Goal: Task Accomplishment & Management: Use online tool/utility

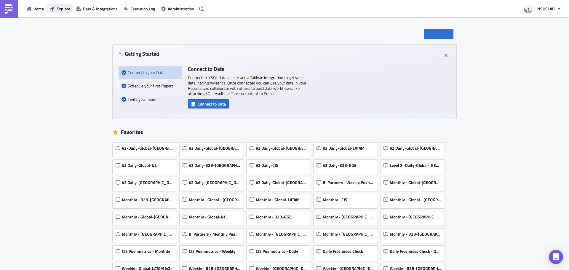
click at [57, 7] on span "Explore" at bounding box center [64, 9] width 14 height 6
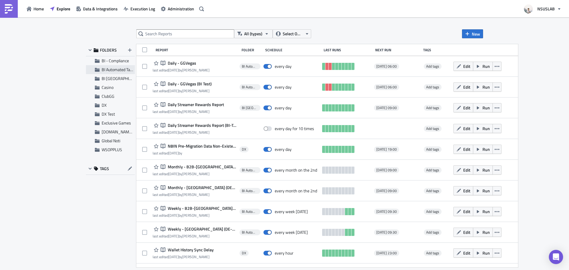
click at [109, 70] on span "BI Automated Tableau Reporting" at bounding box center [130, 69] width 56 height 6
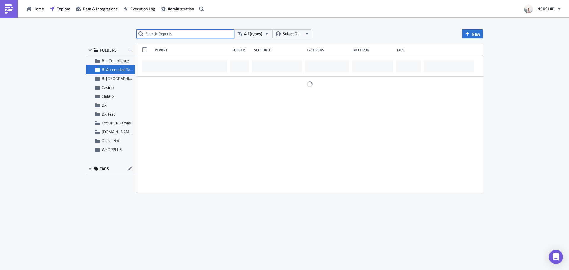
click at [185, 36] on input "text" at bounding box center [185, 33] width 98 height 9
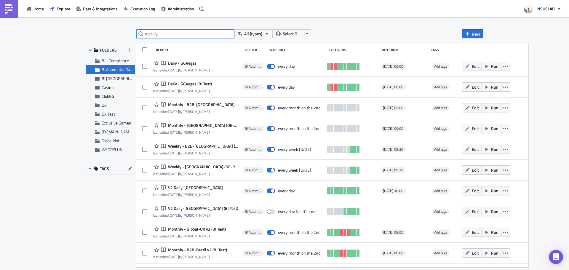
type input "weekly"
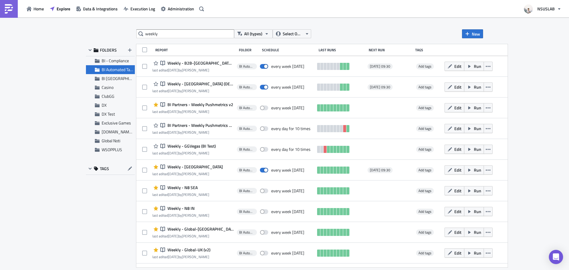
click at [539, 73] on div "weekly All (types) Select Owner New FOLDERS BI - Compliance BI Automated Tablea…" at bounding box center [284, 143] width 569 height 253
click at [68, 87] on div "weekly All (types) Select Owner New FOLDERS BI - Compliance BI Automated Tablea…" at bounding box center [284, 143] width 569 height 253
drag, startPoint x: 14, startPoint y: 114, endPoint x: 35, endPoint y: 115, distance: 21.1
click at [17, 114] on div "weekly All (types) Select Owner New FOLDERS BI - Compliance BI Automated Tablea…" at bounding box center [284, 143] width 569 height 253
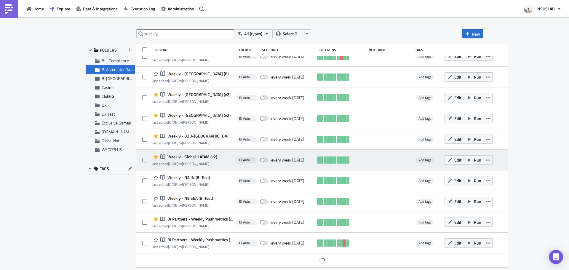
scroll to position [426, 0]
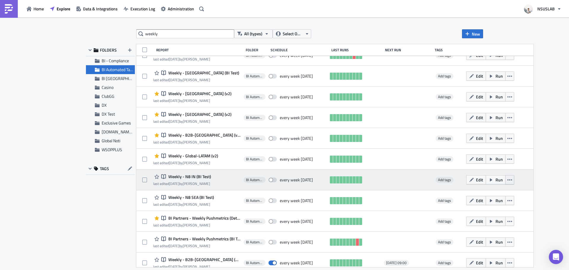
click at [507, 181] on icon "button" at bounding box center [509, 180] width 5 height 5
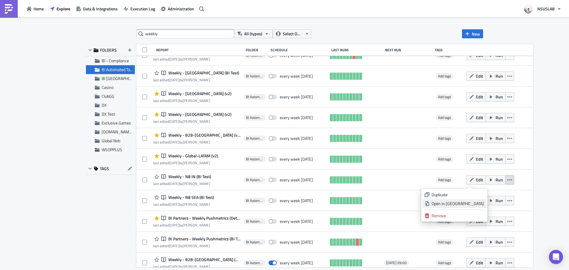
click at [475, 204] on div "Open in New Tab" at bounding box center [457, 204] width 52 height 6
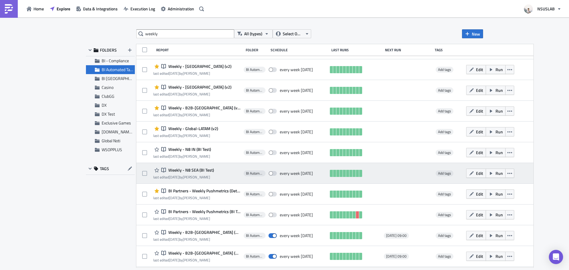
scroll to position [455, 0]
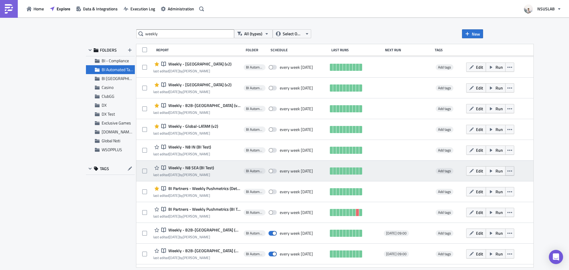
click at [507, 172] on icon "button" at bounding box center [509, 171] width 5 height 5
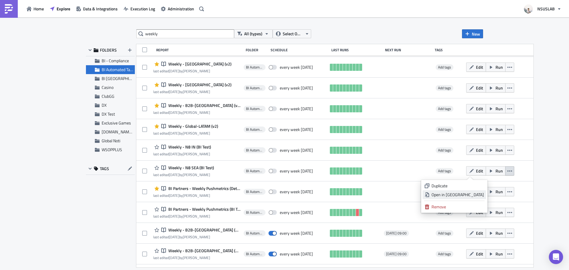
click at [477, 194] on div "Open in New Tab" at bounding box center [457, 195] width 52 height 6
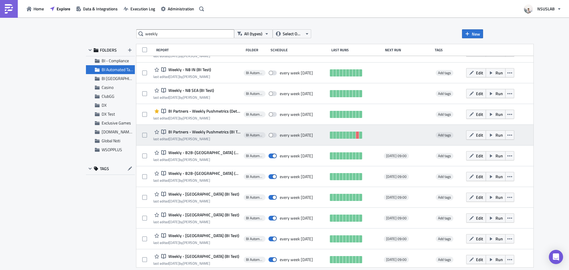
scroll to position [544, 0]
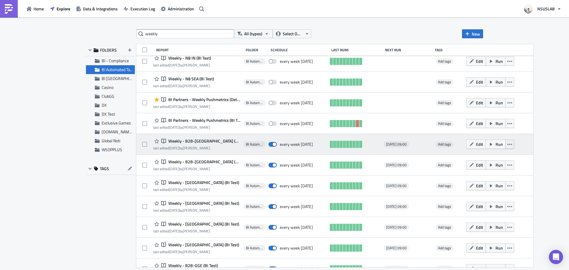
click at [507, 145] on icon "button" at bounding box center [509, 144] width 5 height 5
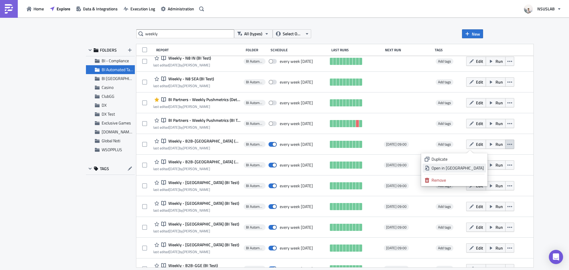
click at [476, 169] on div "Open in New Tab" at bounding box center [457, 168] width 52 height 6
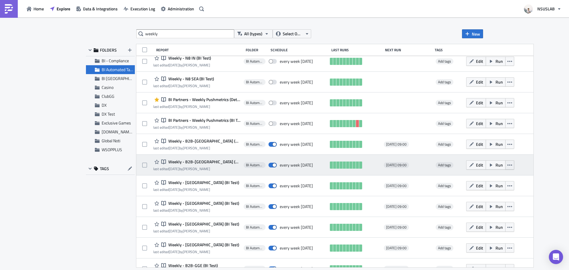
click at [505, 165] on button "button" at bounding box center [509, 164] width 9 height 9
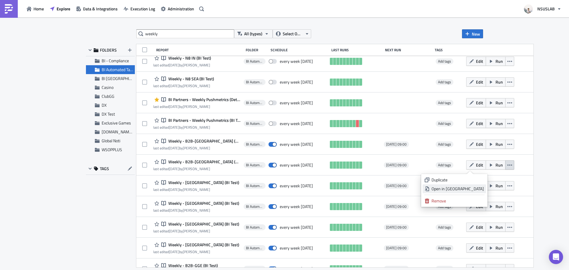
click at [478, 189] on div "Open in New Tab" at bounding box center [457, 189] width 52 height 6
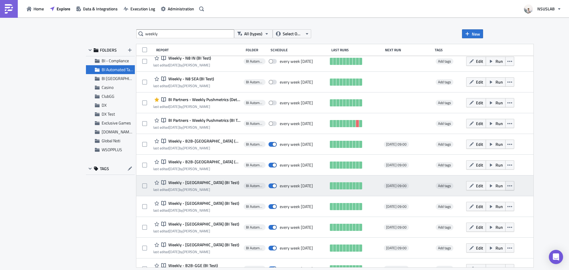
click at [507, 186] on icon "button" at bounding box center [509, 185] width 5 height 1
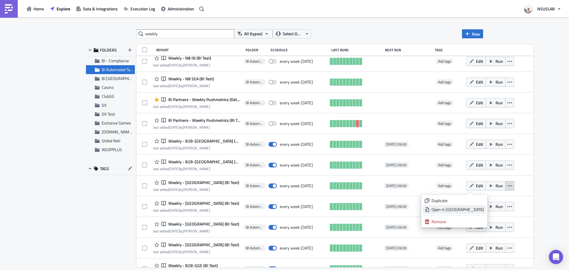
click at [470, 210] on div "Open in New Tab" at bounding box center [457, 210] width 52 height 6
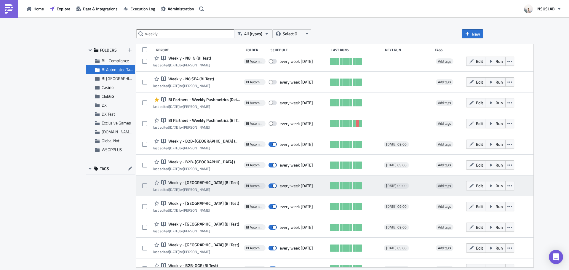
scroll to position [604, 0]
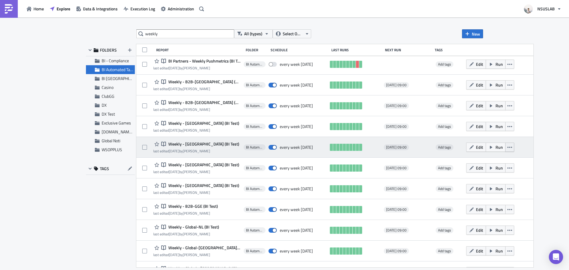
click at [505, 146] on button "button" at bounding box center [509, 147] width 9 height 9
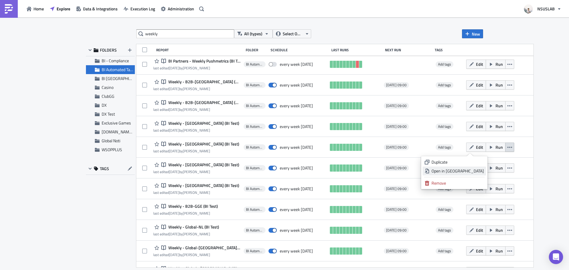
click at [475, 172] on div "Open in New Tab" at bounding box center [457, 171] width 52 height 6
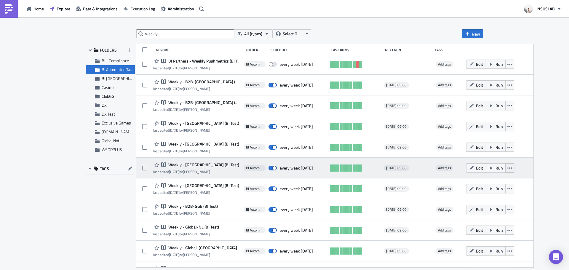
click at [507, 168] on icon "button" at bounding box center [509, 168] width 5 height 5
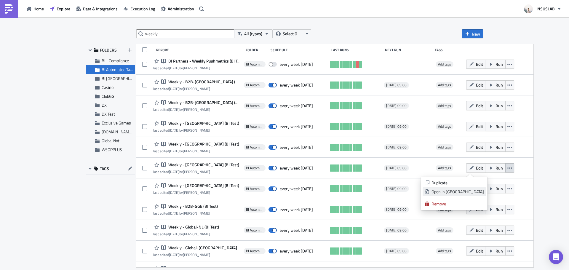
click at [474, 191] on div "Open in New Tab" at bounding box center [457, 192] width 52 height 6
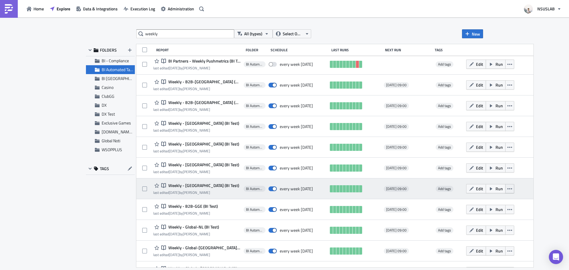
click at [505, 189] on button "button" at bounding box center [509, 188] width 9 height 9
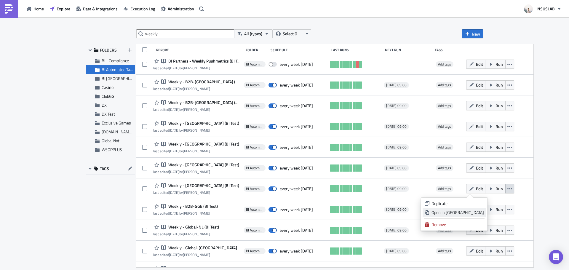
click at [484, 212] on link "Open in New Tab" at bounding box center [454, 212] width 63 height 9
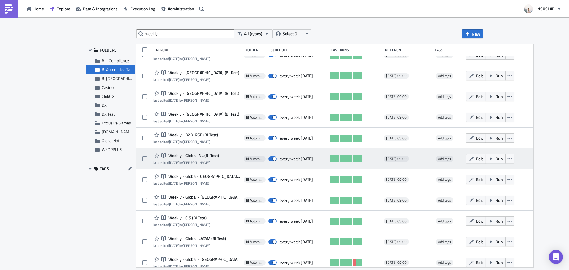
scroll to position [693, 0]
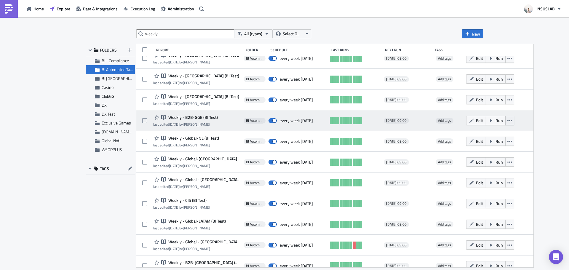
click at [507, 121] on icon "button" at bounding box center [509, 120] width 5 height 1
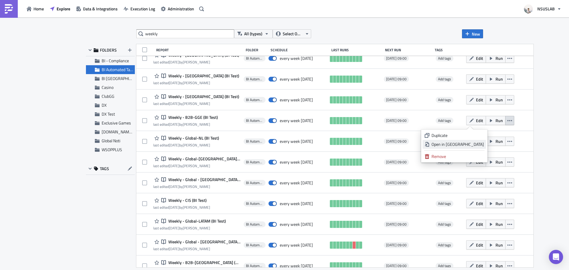
click at [483, 143] on div "Open in New Tab" at bounding box center [457, 144] width 52 height 6
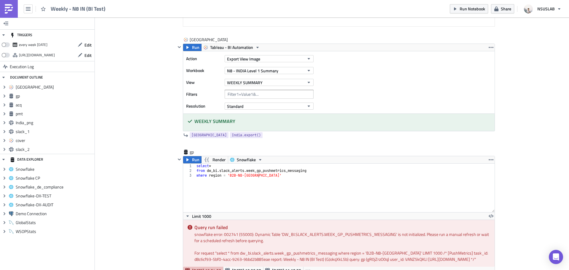
scroll to position [207, 0]
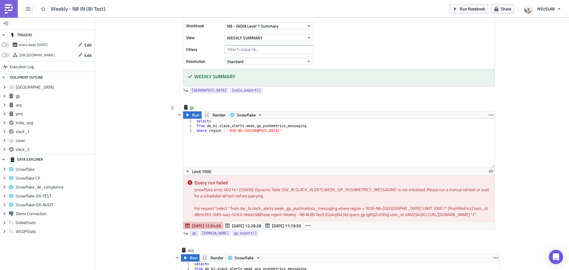
type textarea "where region = 'B2B-N8-India'"
click at [269, 137] on div "select * from dw_bi . slack_alerts . week_gp_pushmetrics_messaging where region…" at bounding box center [345, 148] width 300 height 58
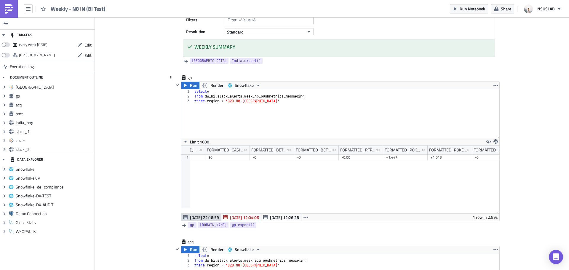
scroll to position [0, 0]
drag, startPoint x: 301, startPoint y: 153, endPoint x: 329, endPoint y: 147, distance: 28.2
click at [330, 148] on div at bounding box center [330, 150] width 1 height 9
drag, startPoint x: 366, startPoint y: 150, endPoint x: 425, endPoint y: 151, distance: 58.4
click at [427, 151] on div at bounding box center [427, 150] width 1 height 9
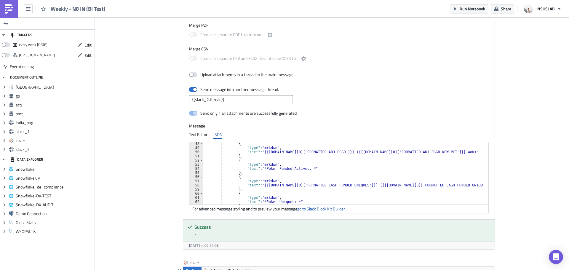
click at [312, 186] on div "{ "type" : "mrkdwn" , "text" : "{{[DOMAIN_NAME][0]['FORMATTED_ADJ_PGGR']}} ({{[…" at bounding box center [343, 177] width 280 height 71
click at [400, 185] on div "{ "type" : "mrkdwn" , "text" : "{{[DOMAIN_NAME][0]['FORMATTED_ADJ_PGGR']}} ({{[…" at bounding box center [343, 177] width 280 height 71
click at [362, 181] on div "{ "type" : "mrkdwn" , "text" : "{{[DOMAIN_NAME][0]['FORMATTED_ADJ_PGGR']}} ({{[…" at bounding box center [343, 177] width 280 height 71
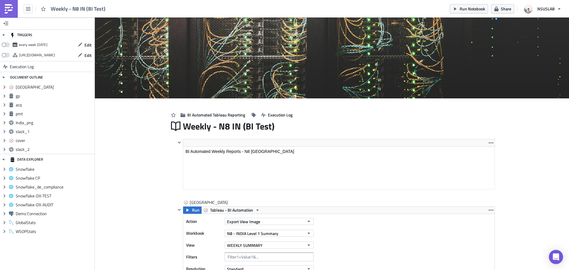
click at [464, 1] on div "Run Notebook Share NSUSLAB" at bounding box center [507, 8] width 115 height 17
click at [459, 7] on button "Run Notebook" at bounding box center [469, 8] width 38 height 9
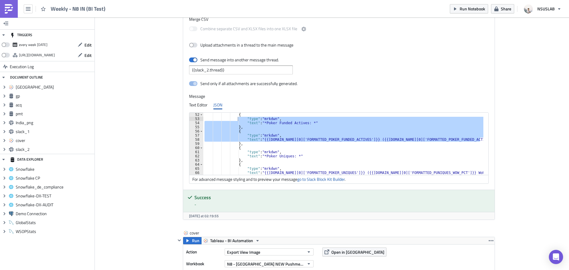
scroll to position [195, 0]
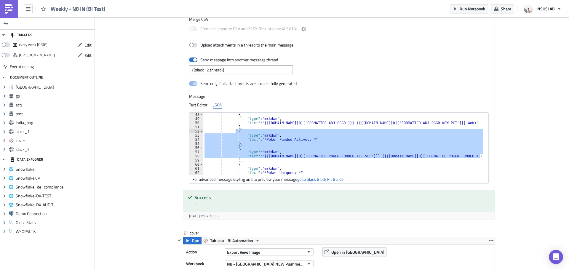
drag, startPoint x: 479, startPoint y: 138, endPoint x: 233, endPoint y: 133, distance: 246.6
click at [233, 133] on div ""type": "mrkdwn", 48 49 50 51 52 53 54 55 56 57 58 59 60 61 62 63 { "type" : "m…" at bounding box center [338, 144] width 299 height 62
click at [277, 109] on div "Text Editor JSON" at bounding box center [339, 104] width 300 height 9
click at [309, 152] on div "{ "type" : "mrkdwn" , "text" : "{{[DOMAIN_NAME][0]['FORMATTED_ADJ_PGGR']}} ({{[…" at bounding box center [343, 144] width 280 height 62
type textarea ""type": "mrkdwn","
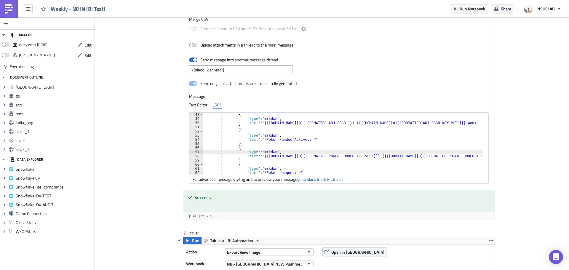
click at [315, 99] on label "Message" at bounding box center [339, 96] width 300 height 5
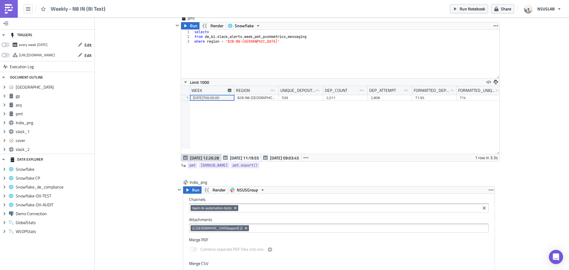
scroll to position [504, 0]
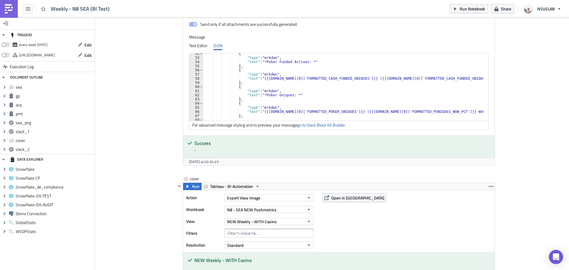
scroll to position [196, 0]
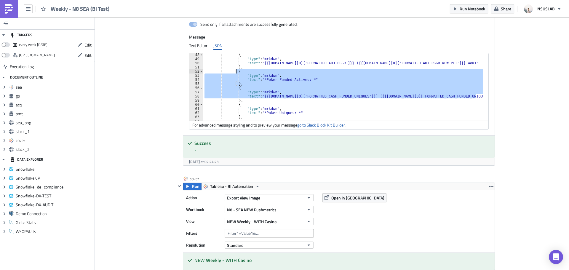
drag, startPoint x: 475, startPoint y: 97, endPoint x: 233, endPoint y: 72, distance: 243.4
click at [233, 72] on div "{ "type" : "mrkdwn" , "text" : "{{[DOMAIN_NAME][0]['FORMATTED_ADJ_PGGR']}} ({{[…" at bounding box center [344, 88] width 282 height 71
click at [300, 91] on div "{ "type" : "mrkdwn" , "text" : "{{[DOMAIN_NAME][0]['FORMATTED_ADJ_PGGR']}} ({{[…" at bounding box center [343, 86] width 280 height 67
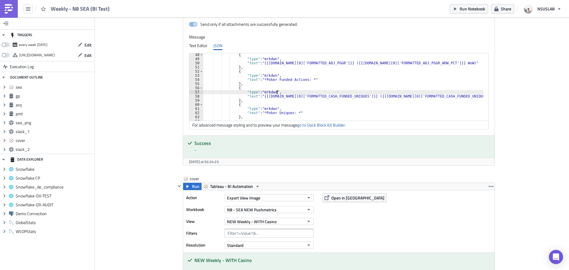
click at [315, 99] on div "{ "type" : "mrkdwn" , "text" : "{{[DOMAIN_NAME][0]['FORMATTED_ADJ_PGGR']}} ({{[…" at bounding box center [344, 88] width 282 height 71
click at [306, 96] on div "{ "type" : "mrkdwn" , "text" : "{{[DOMAIN_NAME][0]['FORMATTED_ADJ_PGGR']}} ({{[…" at bounding box center [344, 88] width 282 height 71
click at [313, 96] on div "{ "type" : "mrkdwn" , "text" : "{{[DOMAIN_NAME][0]['FORMATTED_ADJ_PGGR']}} ({{[…" at bounding box center [343, 86] width 280 height 67
drag, startPoint x: 306, startPoint y: 96, endPoint x: 313, endPoint y: 97, distance: 7.1
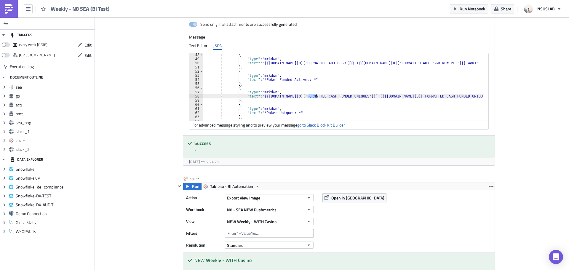
click at [313, 97] on div "{ "type" : "mrkdwn" , "text" : "{{[DOMAIN_NAME][0]['FORMATTED_ADJ_PGGR']}} ({{[…" at bounding box center [344, 88] width 282 height 71
drag, startPoint x: 306, startPoint y: 96, endPoint x: 344, endPoint y: 97, distance: 38.2
click at [344, 97] on div "{ "type" : "mrkdwn" , "text" : "{{gp.data[0]['FORMATTED_ADJ_PGGR']}} ({{gp.data…" at bounding box center [344, 88] width 282 height 71
drag, startPoint x: 404, startPoint y: 96, endPoint x: 440, endPoint y: 98, distance: 36.2
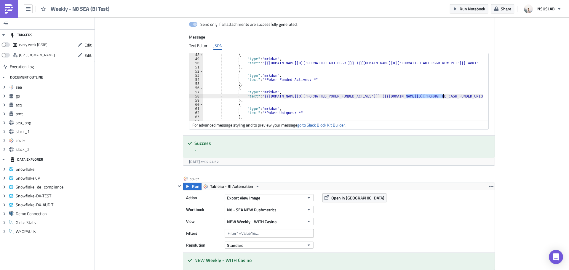
click at [440, 98] on div "{ "type" : "mrkdwn" , "text" : "{{gp.data[0]['FORMATTED_ADJ_PGGR']}} ({{gp.data…" at bounding box center [344, 88] width 282 height 71
paste textarea "POKER_FUNDED_ACTIV"
type textarea ""text": "{{gp.data[0]['FORMATTED_POKER_FUNDED_ACTIVES']}} ({{gp.data[0]['FORMAT…"
click at [459, 95] on div "{ "type" : "mrkdwn" , "text" : "{{gp.data[0]['FORMATTED_ADJ_PGGR']}} ({{gp.data…" at bounding box center [344, 88] width 282 height 71
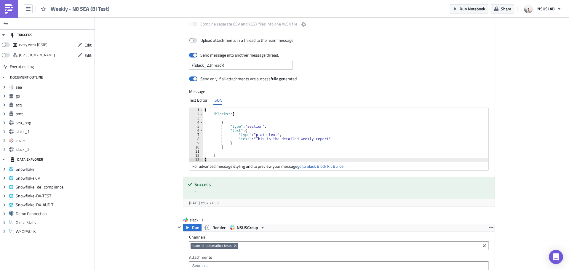
scroll to position [978, 0]
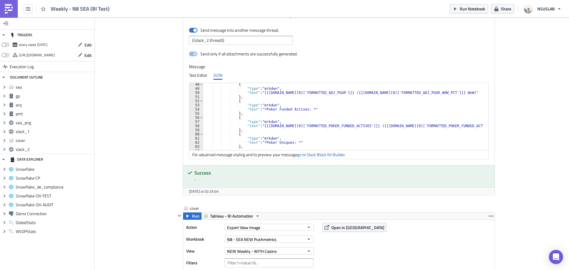
scroll to position [213, 0]
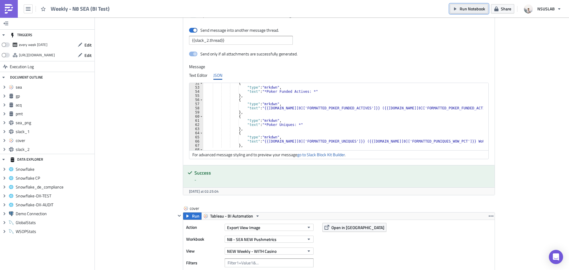
click at [468, 13] on button "Run Notebook" at bounding box center [469, 8] width 38 height 9
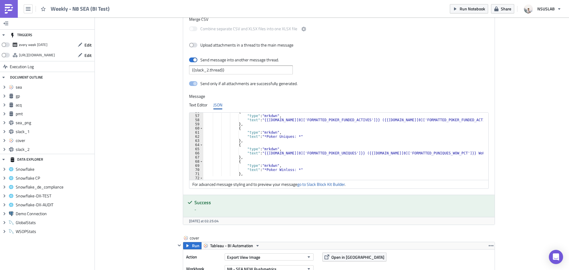
scroll to position [249, 0]
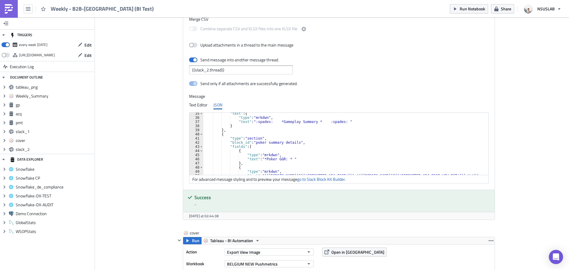
scroll to position [196, 0]
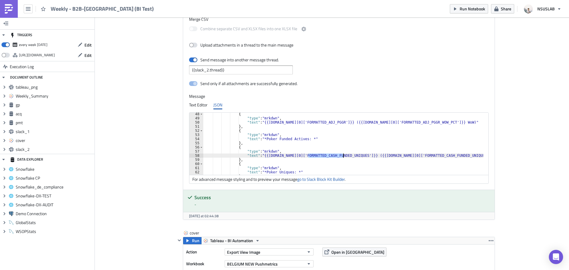
drag, startPoint x: 308, startPoint y: 156, endPoint x: 342, endPoint y: 155, distance: 34.1
click at [342, 156] on div "{ "type" : "mrkdwn" , "text" : "{{[DOMAIN_NAME][0]['FORMATTED_ADJ_PGGR']}} ({{[…" at bounding box center [343, 147] width 280 height 71
drag, startPoint x: 404, startPoint y: 155, endPoint x: 440, endPoint y: 156, distance: 36.2
click at [440, 156] on div "{ "type" : "mrkdwn" , "text" : "{{[DOMAIN_NAME][0]['FORMATTED_ADJ_PGGR']}} ({{[…" at bounding box center [343, 147] width 280 height 71
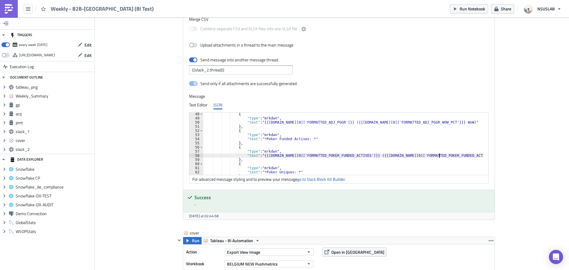
scroll to position [0, 20]
click at [353, 162] on div "{ "type" : "mrkdwn" , "text" : "{{[DOMAIN_NAME][0]['FORMATTED_ADJ_PGGR']}} ({{[…" at bounding box center [343, 147] width 280 height 71
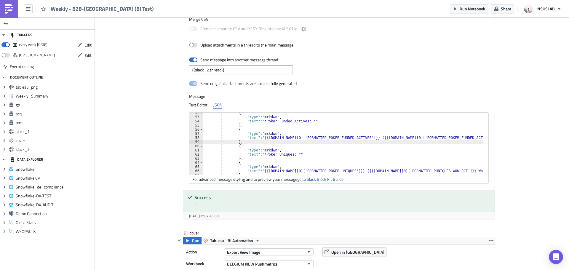
type textarea "},"
click at [380, 85] on div "Send only if all attachments are successfully generated." at bounding box center [339, 84] width 300 height 10
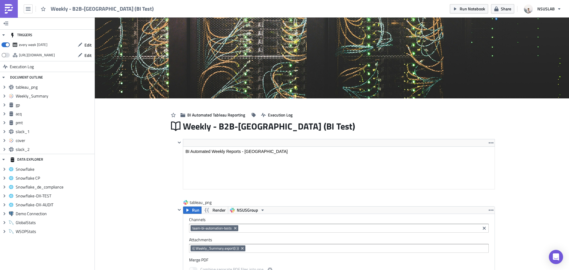
scroll to position [68, 318]
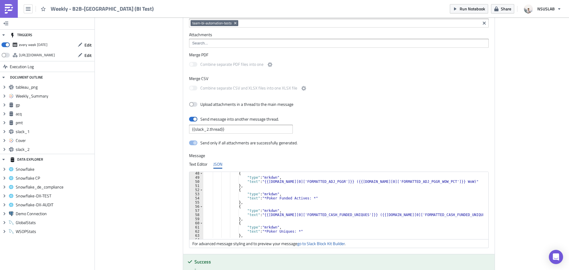
scroll to position [213, 0]
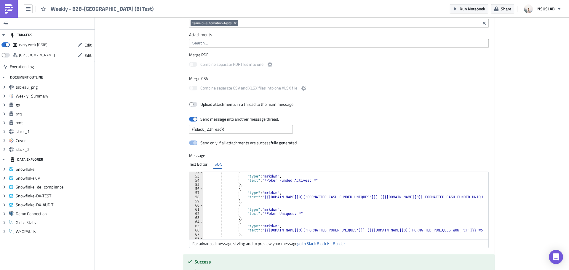
click at [306, 197] on div "{ "type" : "mrkdwn" , "text" : "*Poker Funded Actives: *" } , { "type" : "mrkdw…" at bounding box center [344, 205] width 282 height 71
drag, startPoint x: 415, startPoint y: 197, endPoint x: 440, endPoint y: 198, distance: 24.6
click at [440, 198] on div "{ "type" : "mrkdwn" , "text" : "*Poker Funded Actives: *" } , { "type" : "mrkdw…" at bounding box center [344, 205] width 282 height 71
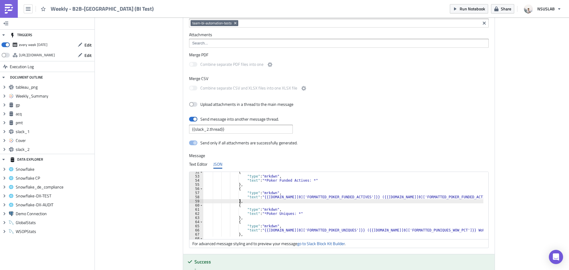
type textarea "},"
click at [459, 144] on div "Send only if all attachments are successfully generated." at bounding box center [339, 143] width 300 height 10
click at [364, 144] on div "Send only if all attachments are successfully generated." at bounding box center [339, 143] width 300 height 10
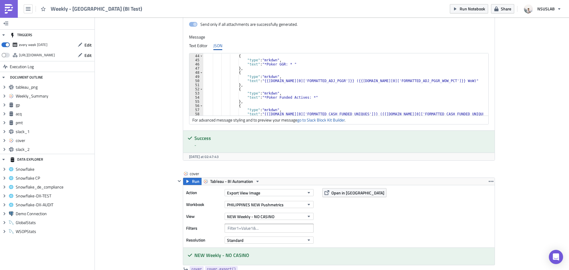
scroll to position [196, 0]
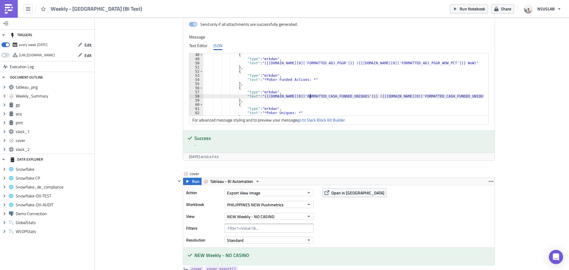
click at [308, 97] on div "{ "type" : "mrkdwn" , "text" : "{{[DOMAIN_NAME][0]['FORMATTED_ADJ_PGGR']}} ({{[…" at bounding box center [343, 88] width 280 height 71
click at [310, 97] on div "{ "type" : "mrkdwn" , "text" : "{{[DOMAIN_NAME][0]['FORMATTED_ADJ_PGGR']}} ({{[…" at bounding box center [343, 88] width 280 height 71
drag, startPoint x: 306, startPoint y: 97, endPoint x: 342, endPoint y: 97, distance: 36.5
click at [342, 97] on div "{ "type" : "mrkdwn" , "text" : "{{[DOMAIN_NAME][0]['FORMATTED_ADJ_PGGR']}} ({{[…" at bounding box center [343, 88] width 280 height 71
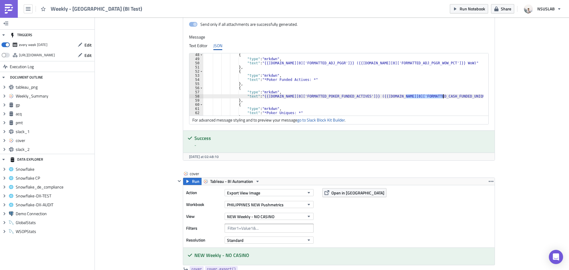
drag, startPoint x: 415, startPoint y: 97, endPoint x: 442, endPoint y: 86, distance: 29.7
click at [440, 96] on div "{ "type" : "mrkdwn" , "text" : "{{gp.data[0]['FORMATTED_ADJ_PGGR']}} ({{gp.data…" at bounding box center [343, 88] width 280 height 71
paste textarea "POKER_FUNDED_ACTIV"
click at [447, 83] on div "{ "type" : "mrkdwn" , "text" : "{{gp.data[0]['FORMATTED_ADJ_PGGR']}} ({{gp.data…" at bounding box center [343, 88] width 280 height 71
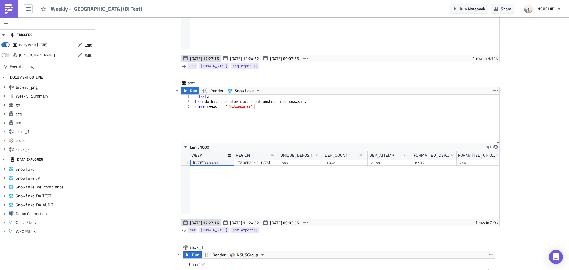
scroll to position [948, 0]
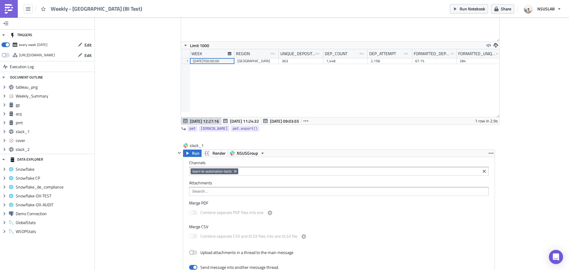
type textarea "},"
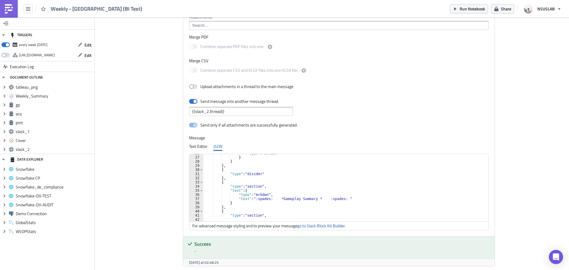
scroll to position [213, 0]
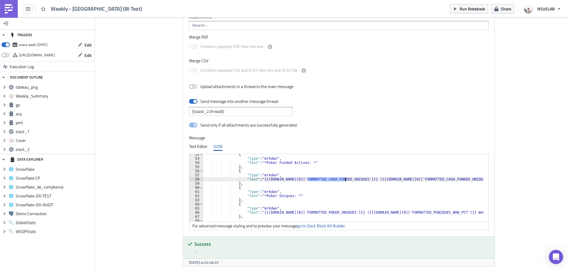
drag, startPoint x: 306, startPoint y: 179, endPoint x: 342, endPoint y: 178, distance: 35.9
click at [342, 179] on div "{ "type" : "mrkdwn" , "text" : "*Poker Funded Actives: *" } , { "type" : "mrkdw…" at bounding box center [344, 187] width 282 height 71
paste textarea "POKER_FUNDED_ACTIV"
drag, startPoint x: 404, startPoint y: 180, endPoint x: 440, endPoint y: 180, distance: 35.9
click at [440, 180] on div "{ "type" : "mrkdwn" , "text" : "*Poker Funded Actives: *" } , { "type" : "mrkdw…" at bounding box center [344, 187] width 282 height 71
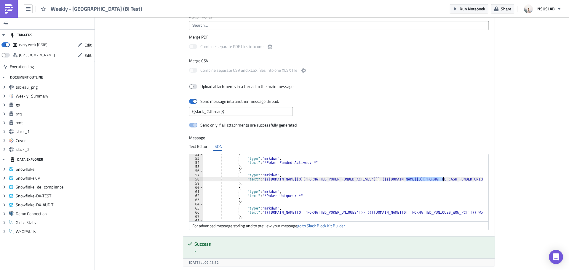
paste textarea "POKER_FUNDED_ACTIV"
type textarea ""text": "{{[DOMAIN_NAME][0]['FORMATTED_POKER_FUNDED_ACTIVES']}} ({{[DOMAIN_NAME…"
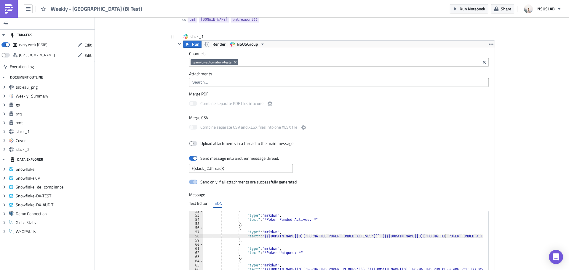
scroll to position [1055, 0]
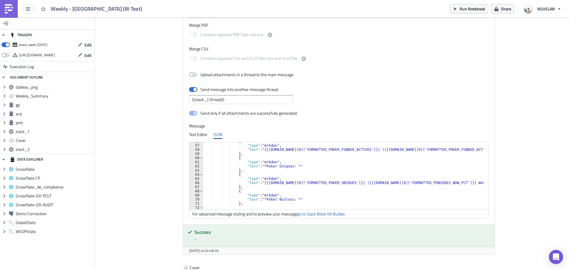
scroll to position [196, 0]
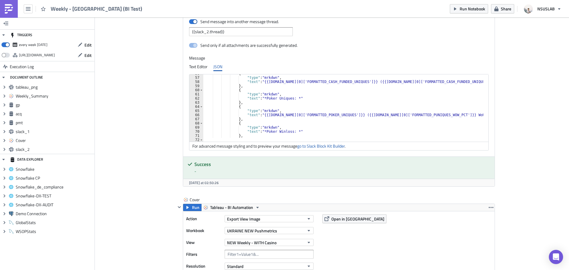
scroll to position [196, 0]
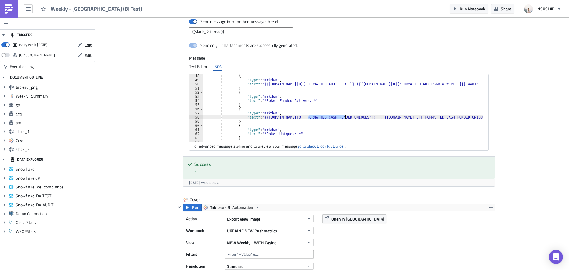
drag, startPoint x: 306, startPoint y: 117, endPoint x: 342, endPoint y: 117, distance: 36.2
click at [342, 117] on div "{ "type" : "mrkdwn" , "text" : "{{gp.data[0]['FORMATTED_ADJ_PGGR']}} ({{gp.data…" at bounding box center [344, 109] width 282 height 71
paste textarea "POKER_FUNDED_ACTIV"
drag, startPoint x: 404, startPoint y: 117, endPoint x: 441, endPoint y: 118, distance: 37.3
click at [441, 118] on div "{ "type" : "mrkdwn" , "text" : "{{[DOMAIN_NAME][0]['FORMATTED_ADJ_PGGR']}} ({{[…" at bounding box center [344, 109] width 282 height 71
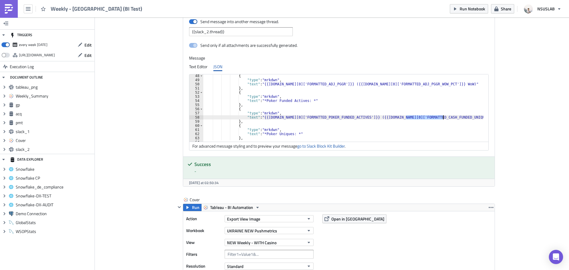
paste textarea "POKER_FUNDED_ACTIV"
click at [461, 125] on div "{ "type" : "mrkdwn" , "text" : "{{gp.data[0]['FORMATTED_ADJ_PGGR']}} ({{gp.data…" at bounding box center [344, 109] width 282 height 71
type textarea "{"
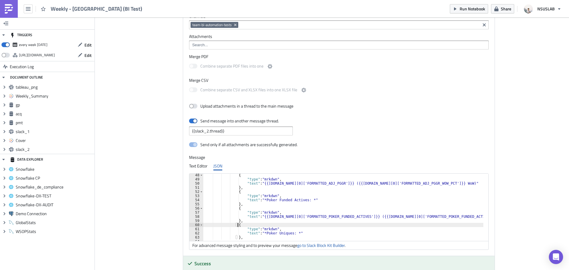
scroll to position [1071, 0]
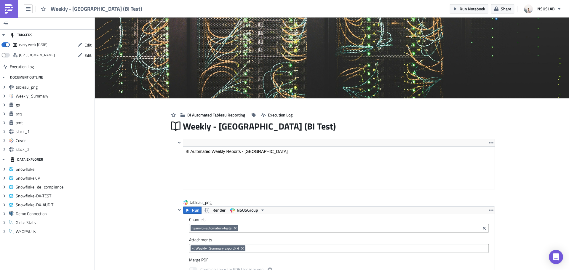
scroll to position [68, 318]
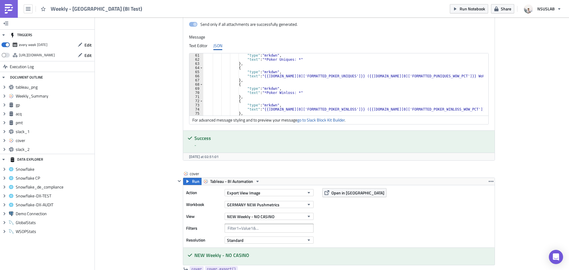
scroll to position [249, 0]
drag, startPoint x: 306, startPoint y: 110, endPoint x: 321, endPoint y: 111, distance: 15.4
click at [321, 111] on div ""type" : "mrkdwn" , "text" : "*Poker Uniques: *" } , { "type" : "mrkdwn" , "tex…" at bounding box center [346, 88] width 287 height 71
click at [331, 91] on div ""type" : "mrkdwn" , "text" : "*Poker Uniques: *" } , { "type" : "mrkdwn" , "tex…" at bounding box center [346, 88] width 287 height 71
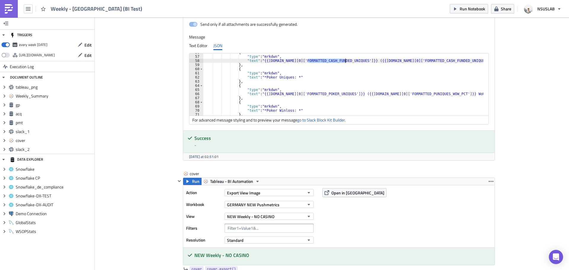
drag, startPoint x: 305, startPoint y: 61, endPoint x: 342, endPoint y: 60, distance: 37.1
click at [342, 60] on div "{ "type" : "mrkdwn" , "text" : "{{gp.data[0]['FORMATTED_CASH_FUNDED_UNIQUES']}}…" at bounding box center [346, 85] width 287 height 71
paste textarea "POKER_FUNDED_ACTIV"
drag, startPoint x: 403, startPoint y: 60, endPoint x: 439, endPoint y: 61, distance: 36.5
click at [439, 61] on div "{ "type" : "mrkdwn" , "text" : "{{gp.data[0]['FORMATTED_POKER_FUNDED_ACTIVES']}…" at bounding box center [346, 85] width 287 height 71
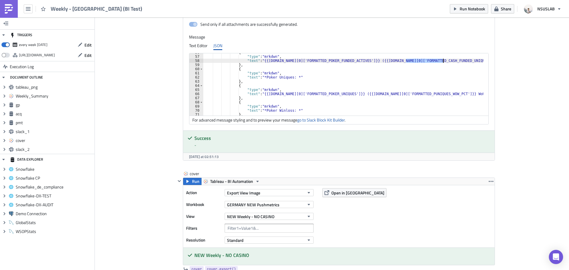
paste textarea "POKER_FUNDED_ACTIV"
type textarea ""text": "{{gp.data[0]['FORMATTED_POKER_FUNDED_ACTIVES']}} ({{gp.data[0]['FORMAT…"
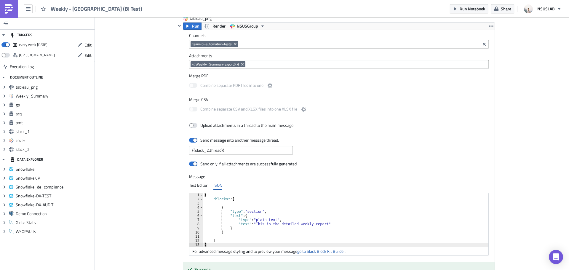
scroll to position [59, 0]
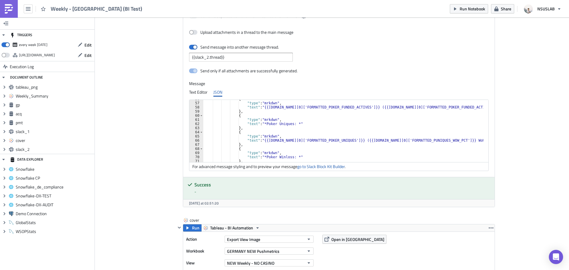
scroll to position [213, 0]
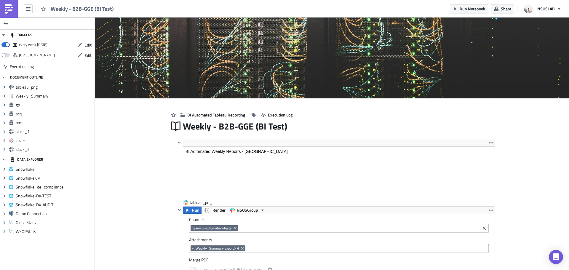
scroll to position [68, 318]
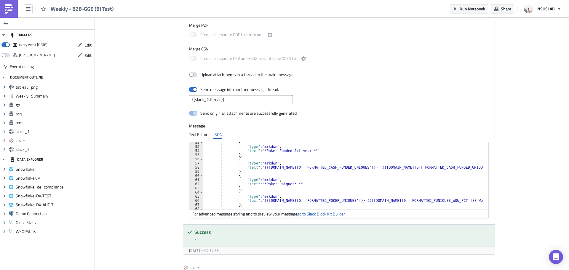
scroll to position [196, 0]
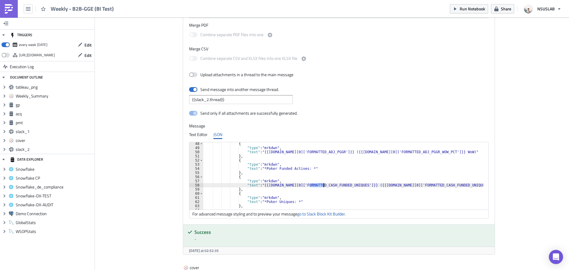
drag, startPoint x: 314, startPoint y: 186, endPoint x: 324, endPoint y: 186, distance: 10.1
click at [324, 186] on div "{ "type" : "mrkdwn" , "text" : "{{gp.data[0]['FORMATTED_ADJ_PGGR']}} ({{gp.data…" at bounding box center [344, 177] width 282 height 71
click at [325, 185] on div "{ "type" : "mrkdwn" , "text" : "{{gp.data[0]['FORMATTED_ADJ_PGGR']}} ({{gp.data…" at bounding box center [344, 177] width 282 height 71
drag, startPoint x: 321, startPoint y: 185, endPoint x: 342, endPoint y: 186, distance: 21.0
click at [342, 186] on div "{ "type" : "mrkdwn" , "text" : "{{gp.data[0]['FORMATTED_ADJ_PGGR']}} ({{gp.data…" at bounding box center [344, 177] width 282 height 71
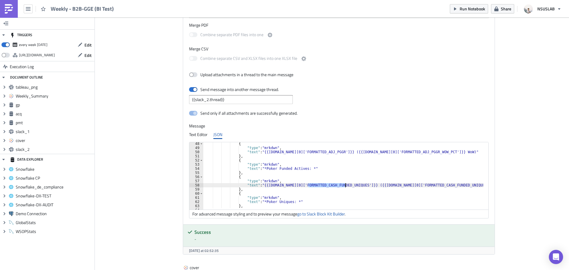
paste textarea "POKER_FUNDED_ACTIV"
drag, startPoint x: 403, startPoint y: 186, endPoint x: 440, endPoint y: 187, distance: 36.8
click at [440, 187] on div "{ "type" : "mrkdwn" , "text" : "{{gp.data[0]['FORMATTED_ADJ_PGGR']}} ({{gp.data…" at bounding box center [344, 177] width 282 height 71
paste textarea "POKER_FUNDED_ACTIV"
type textarea ""text": "{{gp.data[0]['FORMATTED_POKER_FUNDED_ACTIVES']}} ({{gp.data[0]['FORMAT…"
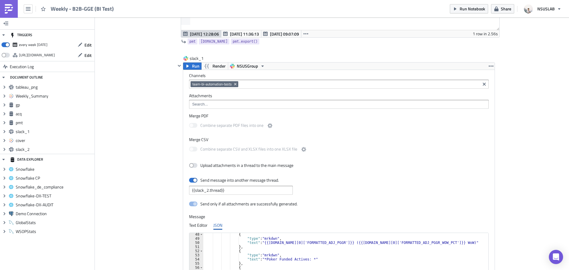
scroll to position [1008, 0]
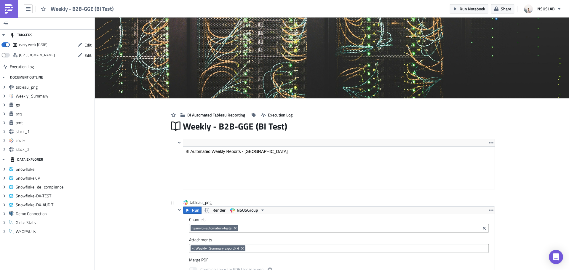
scroll to position [68, 318]
